Goal: Find specific page/section: Find specific page/section

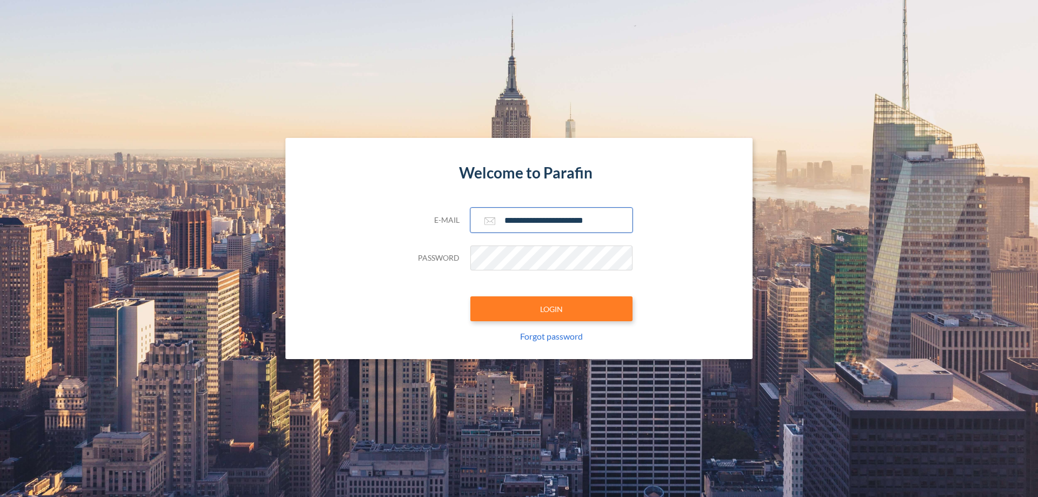
type input "**********"
click at [551, 309] on button "LOGIN" at bounding box center [551, 308] width 162 height 25
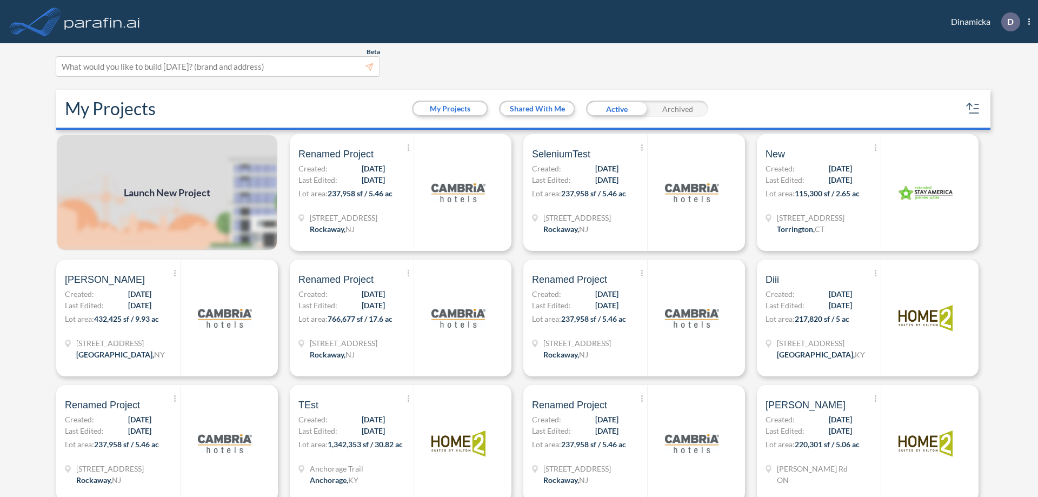
scroll to position [3, 0]
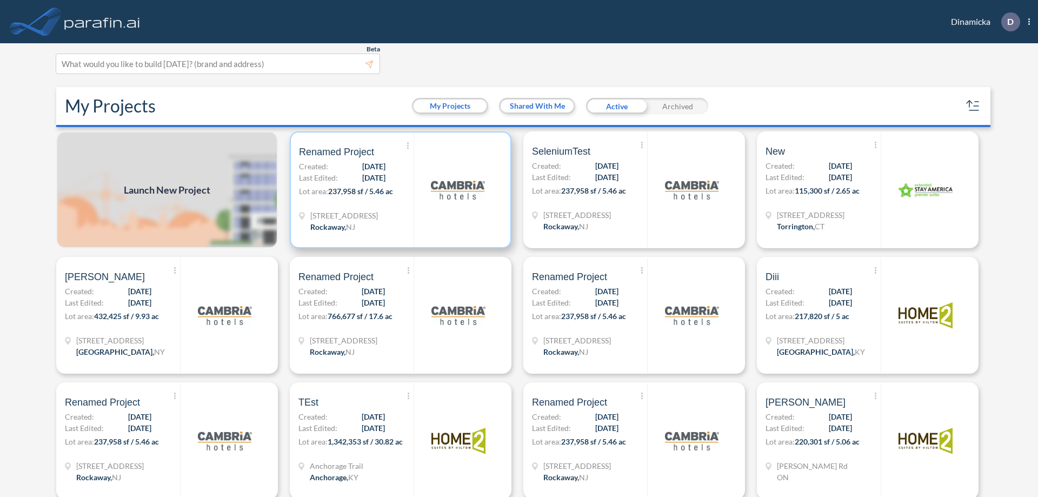
click at [398, 190] on p "Lot area: 237,958 sf / 5.46 ac" at bounding box center [356, 193] width 115 height 16
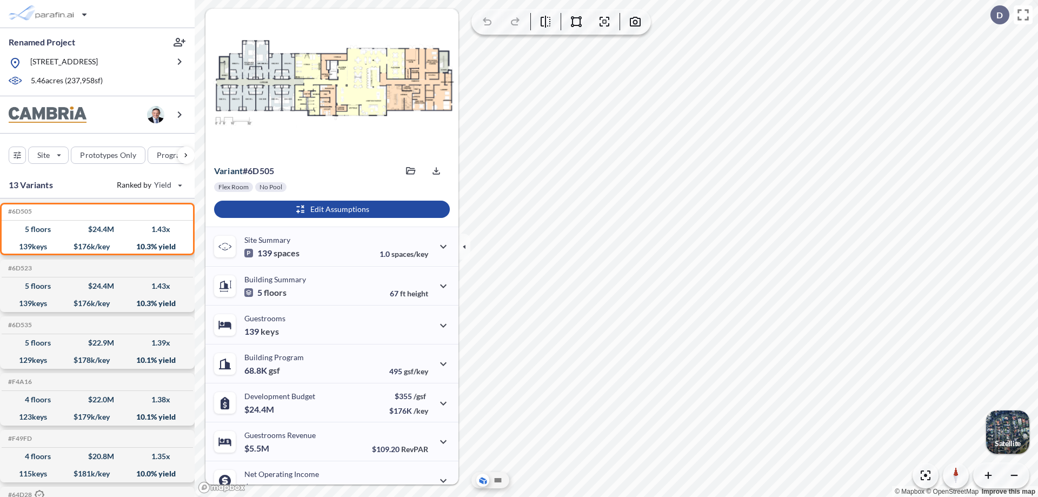
scroll to position [55, 0]
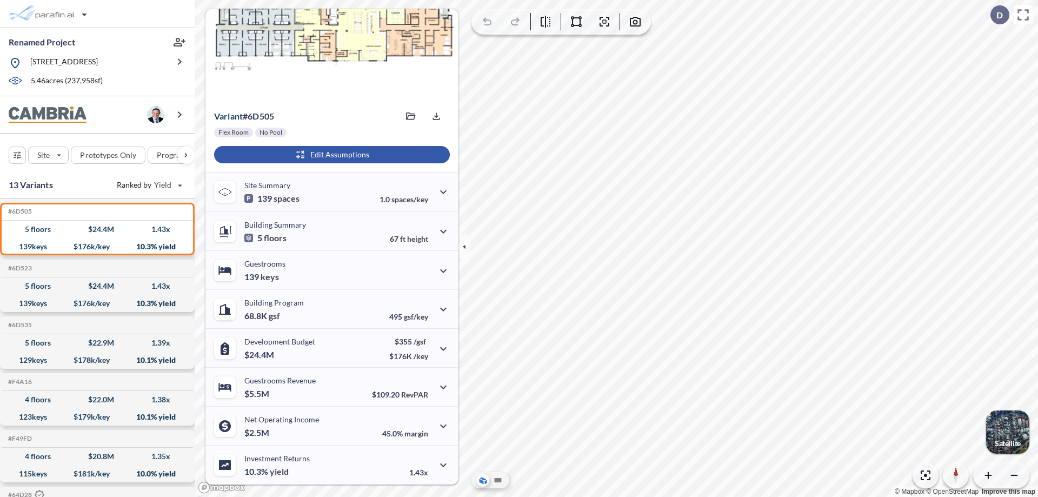
click at [330, 155] on div "button" at bounding box center [332, 154] width 236 height 17
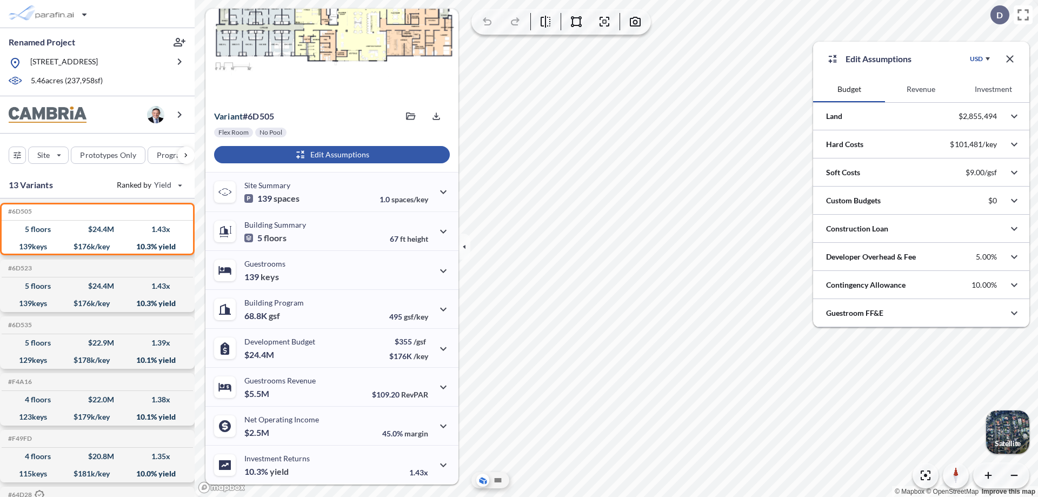
click at [921, 89] on button "Revenue" at bounding box center [921, 89] width 72 height 26
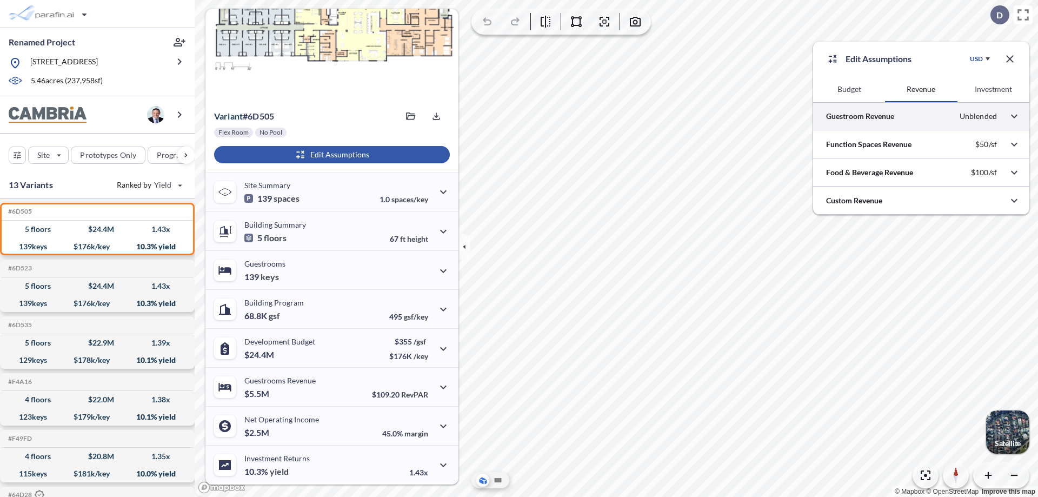
click at [921, 116] on div at bounding box center [921, 116] width 216 height 28
